Goal: Task Accomplishment & Management: Use online tool/utility

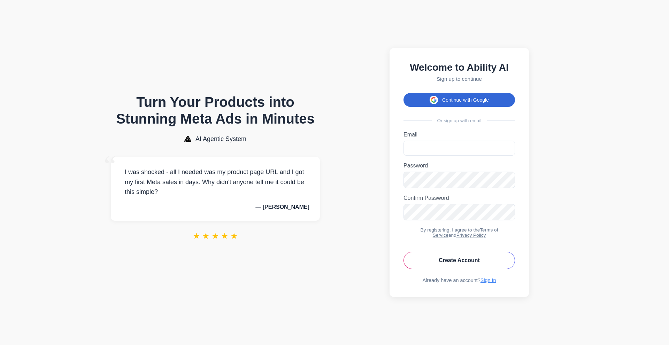
click at [447, 98] on button "Continue with Google" at bounding box center [459, 100] width 112 height 14
drag, startPoint x: 435, startPoint y: 92, endPoint x: 445, endPoint y: 1, distance: 91.2
click at [435, 93] on button "Continue with Google" at bounding box center [459, 100] width 112 height 14
